Goal: Task Accomplishment & Management: Manage account settings

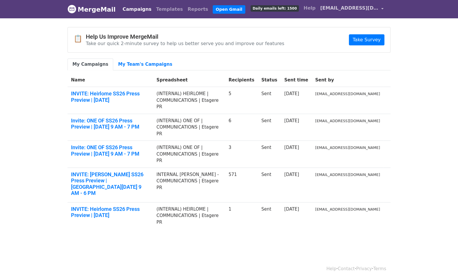
click at [373, 8] on span "[EMAIL_ADDRESS][DOMAIN_NAME]" at bounding box center [349, 8] width 58 height 7
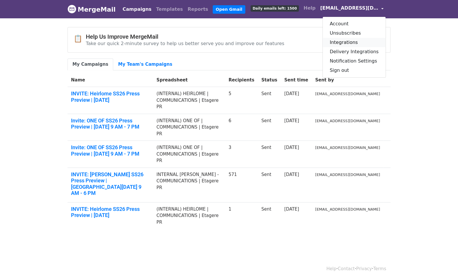
click at [355, 43] on link "Integrations" at bounding box center [354, 42] width 63 height 9
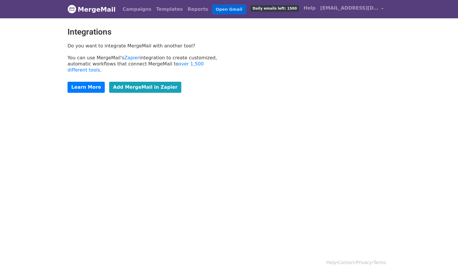
click at [213, 10] on link "Open Gmail" at bounding box center [229, 9] width 32 height 8
click at [380, 9] on link "[EMAIL_ADDRESS][DOMAIN_NAME]" at bounding box center [352, 9] width 68 height 14
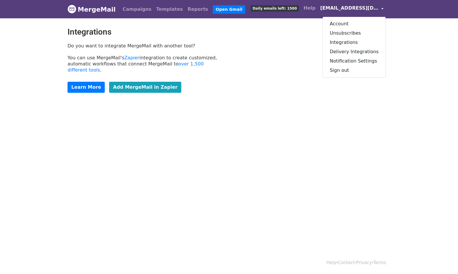
click at [85, 9] on link "MergeMail" at bounding box center [92, 9] width 48 height 12
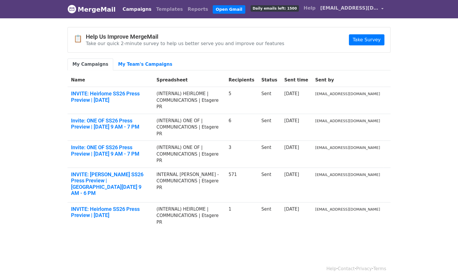
click at [378, 11] on span "[EMAIL_ADDRESS][DOMAIN_NAME]" at bounding box center [349, 8] width 58 height 7
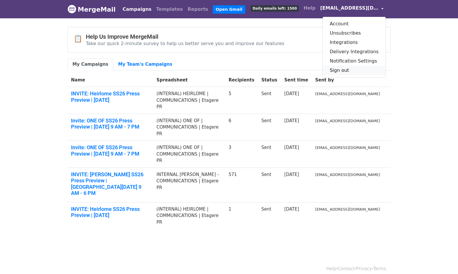
click at [359, 70] on link "Sign out" at bounding box center [354, 70] width 63 height 9
